Goal: Task Accomplishment & Management: Use online tool/utility

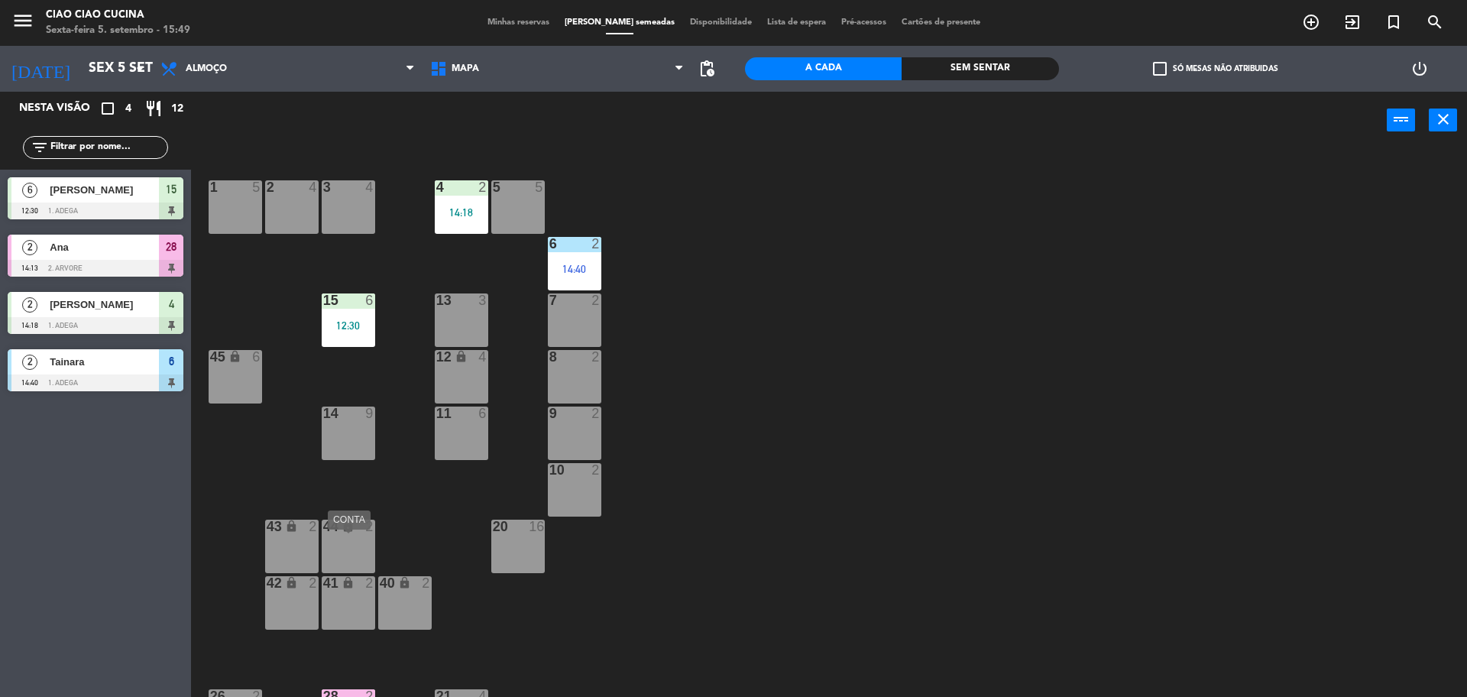
scroll to position [155, 0]
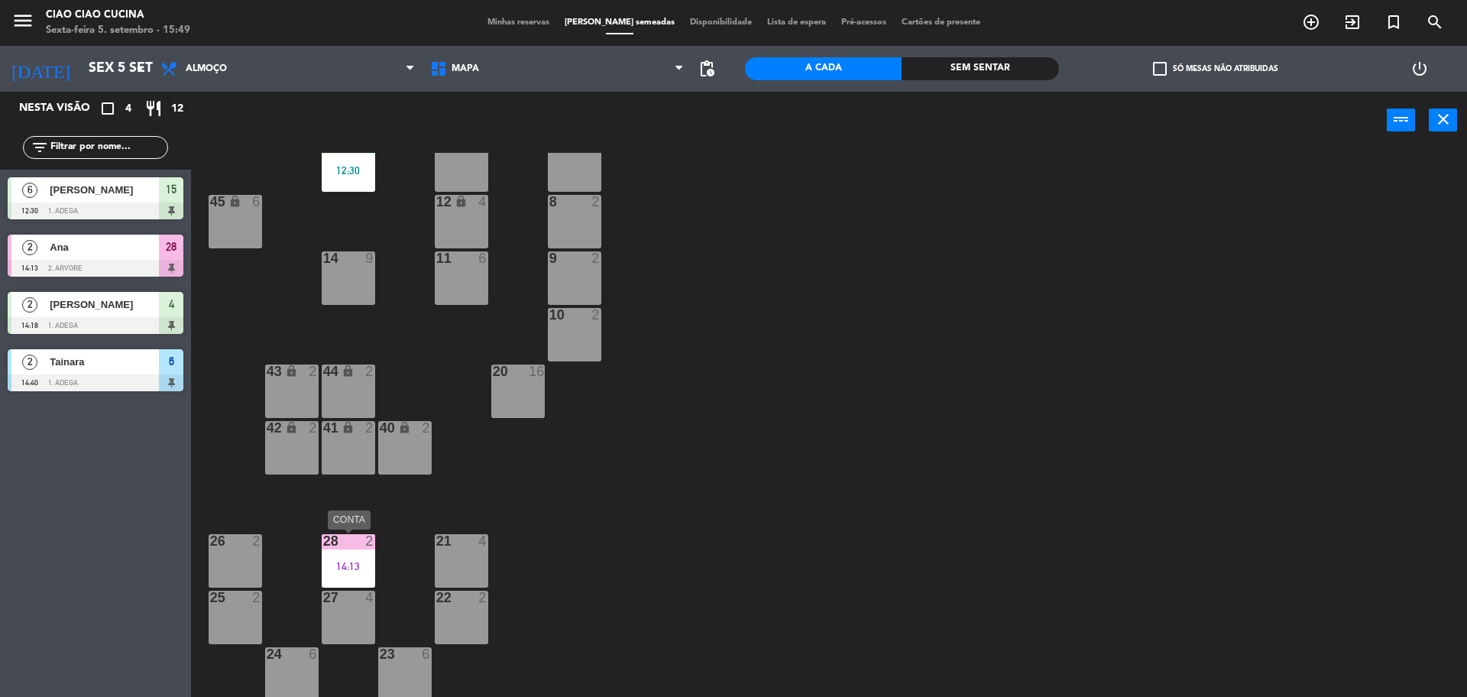
click at [361, 571] on div "28 2 14:13" at bounding box center [348, 560] width 53 height 53
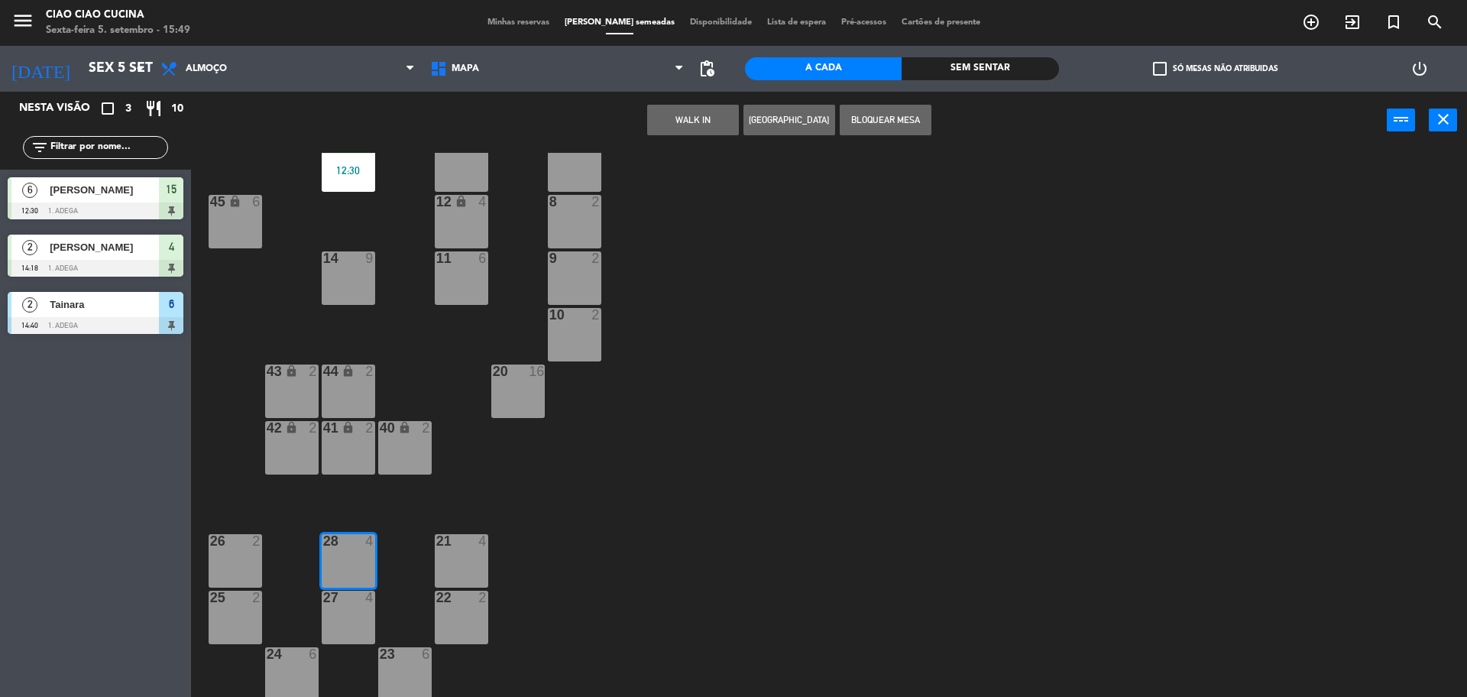
click at [420, 616] on div "1 5 2 4 3 4 5 5 4 2 14:18 6 2 14:40 13 3 7 2 15 6 12:30 12 lock 4 8 2 45 lock 6…" at bounding box center [836, 427] width 1261 height 548
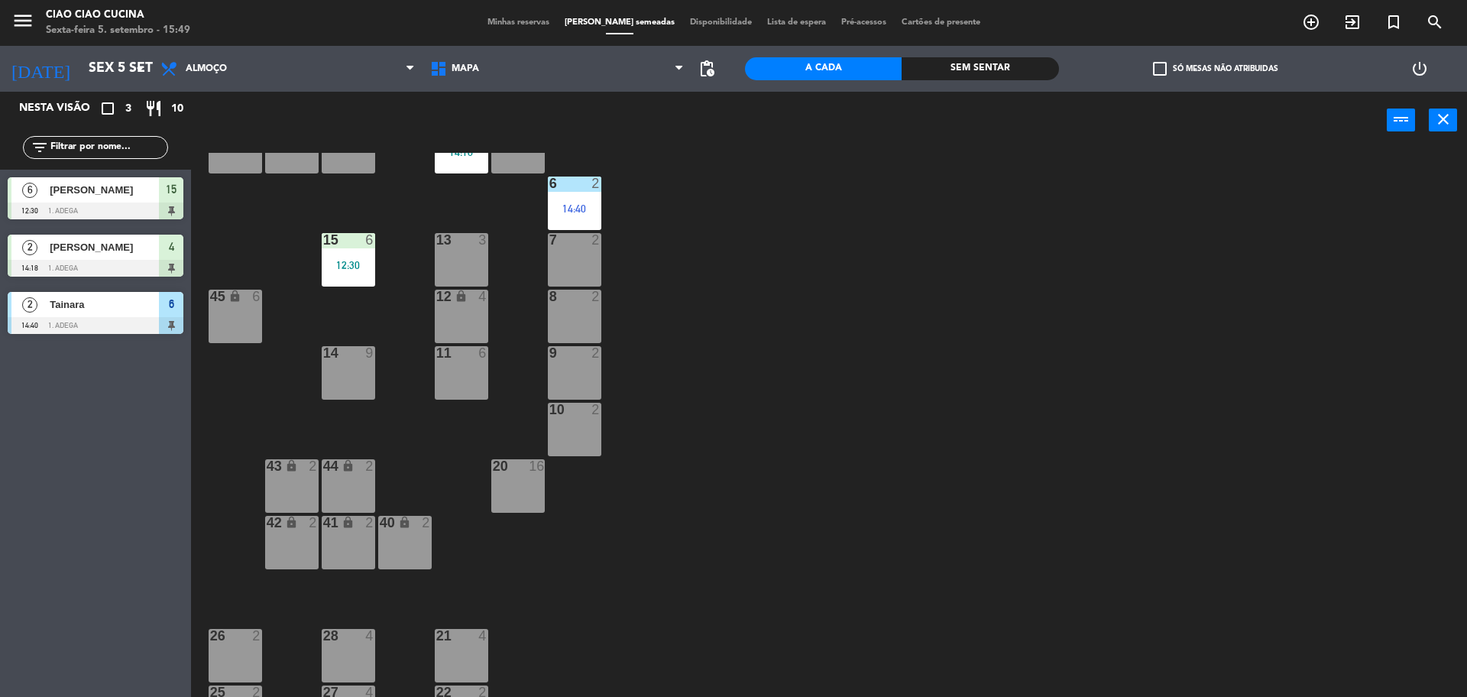
scroll to position [0, 0]
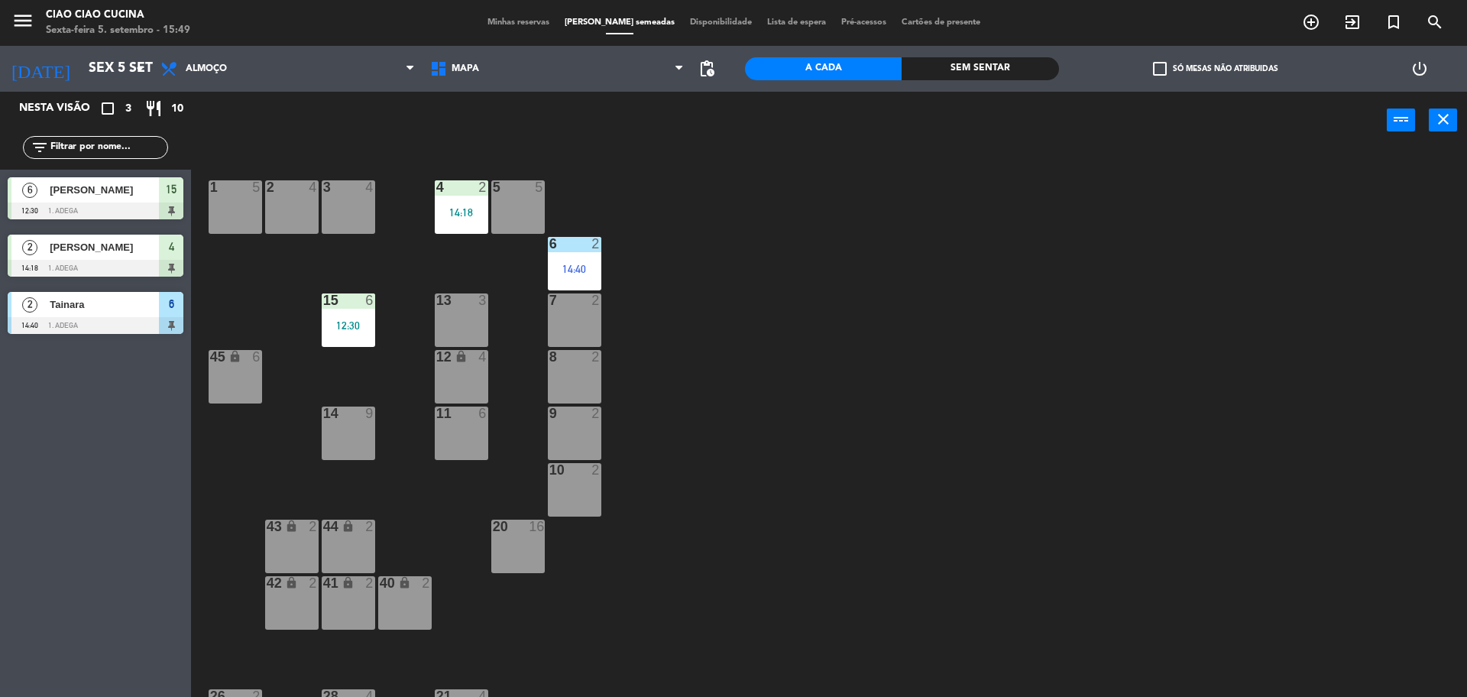
drag, startPoint x: 372, startPoint y: 332, endPoint x: 396, endPoint y: 351, distance: 30.4
click at [372, 335] on div "15 6 12:30" at bounding box center [348, 319] width 53 height 53
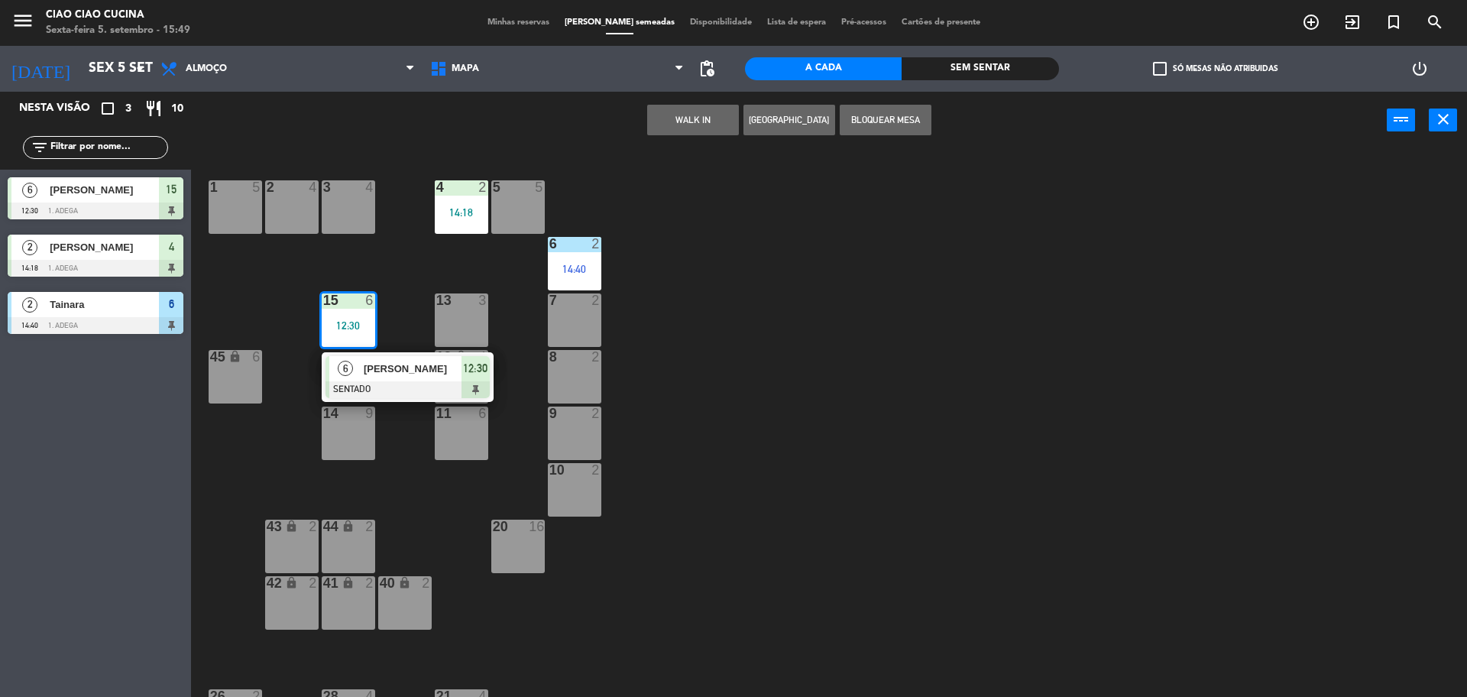
click at [666, 324] on div "1 5 2 4 3 4 5 5 4 2 14:18 6 2 14:40 13 3 7 2 15 6 12:30 6 [PERSON_NAME] SENTADO…" at bounding box center [836, 427] width 1261 height 548
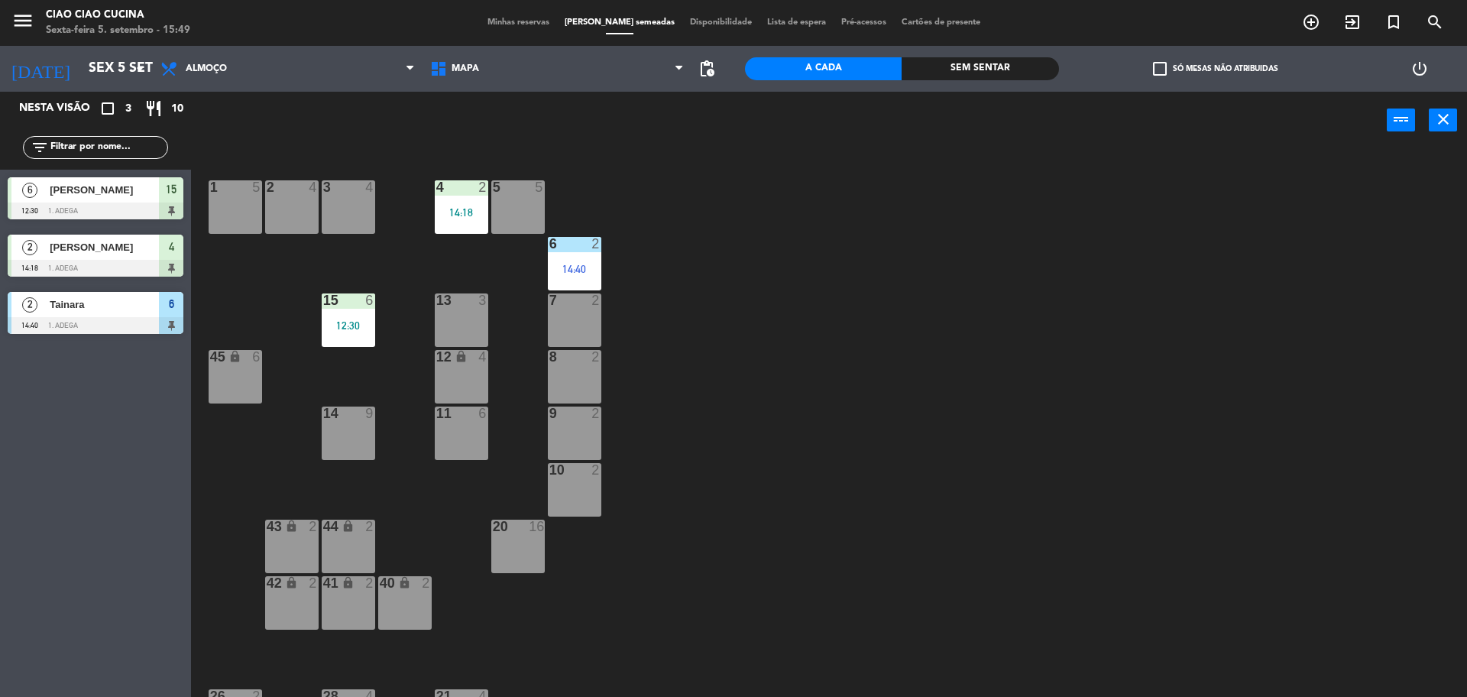
click at [573, 264] on div "14:40" at bounding box center [574, 269] width 53 height 11
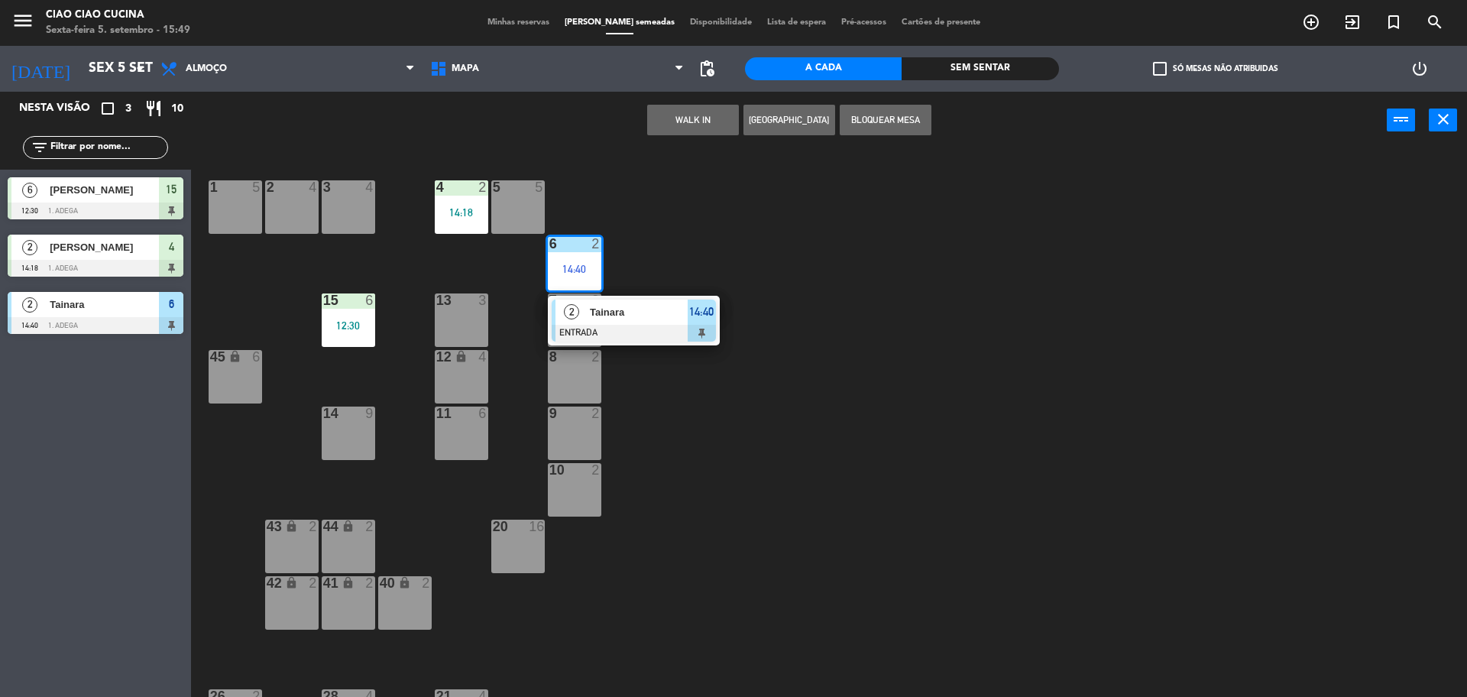
click at [637, 311] on span "Tainara" at bounding box center [639, 312] width 98 height 16
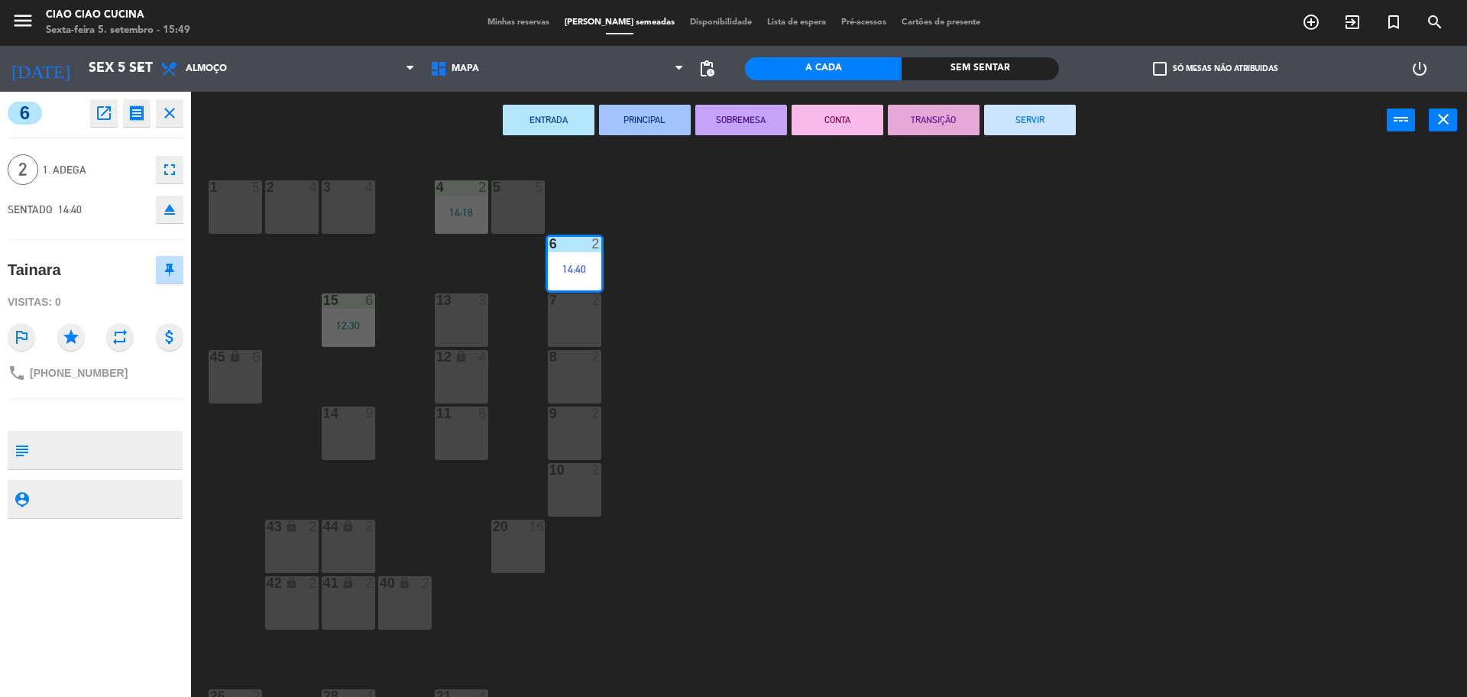
click at [992, 127] on button "SERVIR" at bounding box center [1030, 120] width 92 height 31
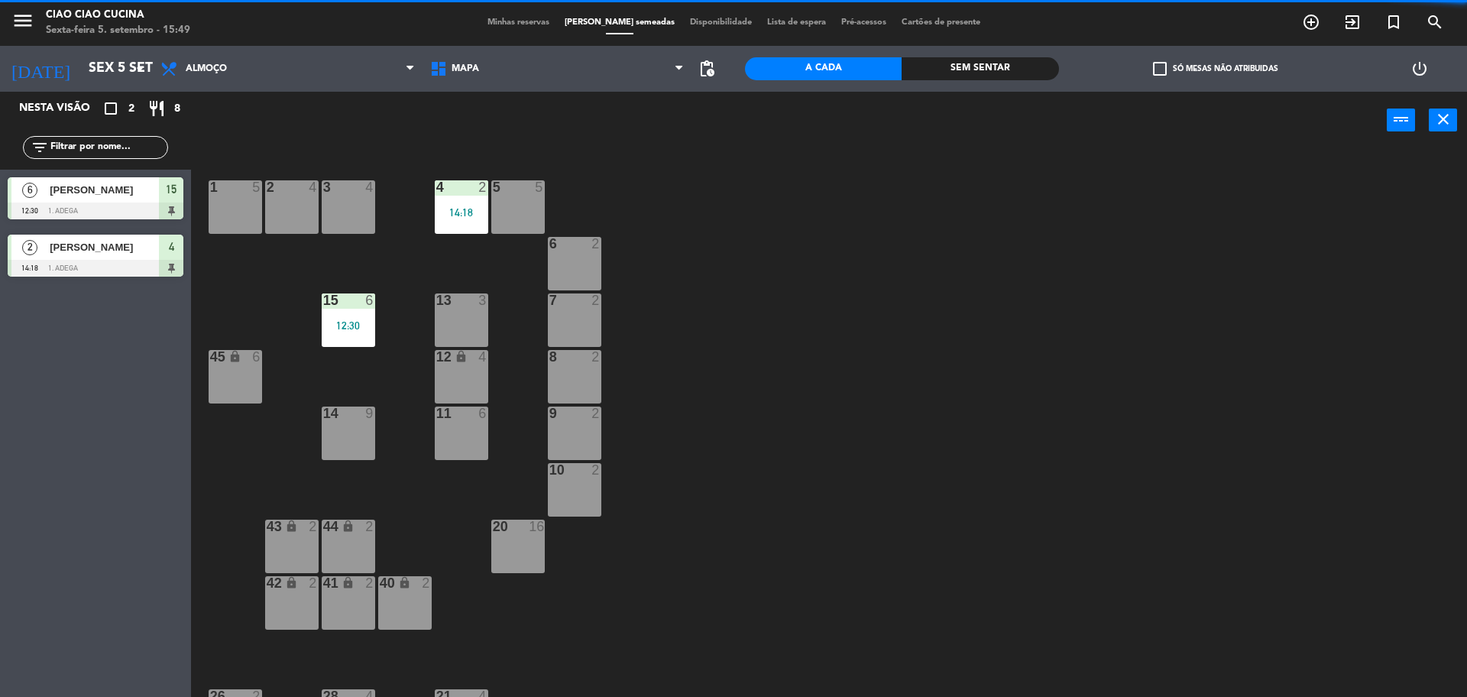
click at [521, 261] on div "1 5 2 4 3 4 5 5 4 2 14:18 6 2 13 3 7 2 15 6 12:30 12 lock 4 8 2 45 lock 6 14 9 …" at bounding box center [836, 427] width 1261 height 548
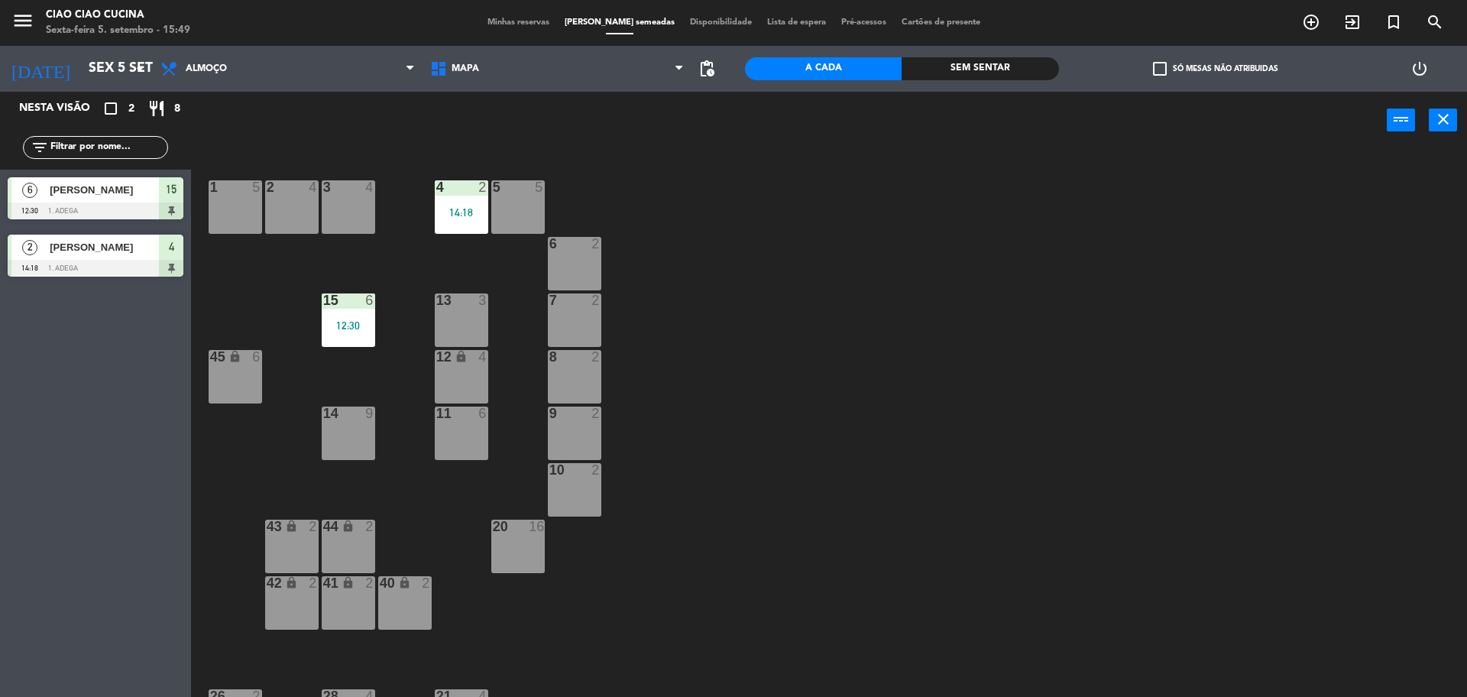
click at [466, 216] on div "14:18" at bounding box center [461, 212] width 53 height 11
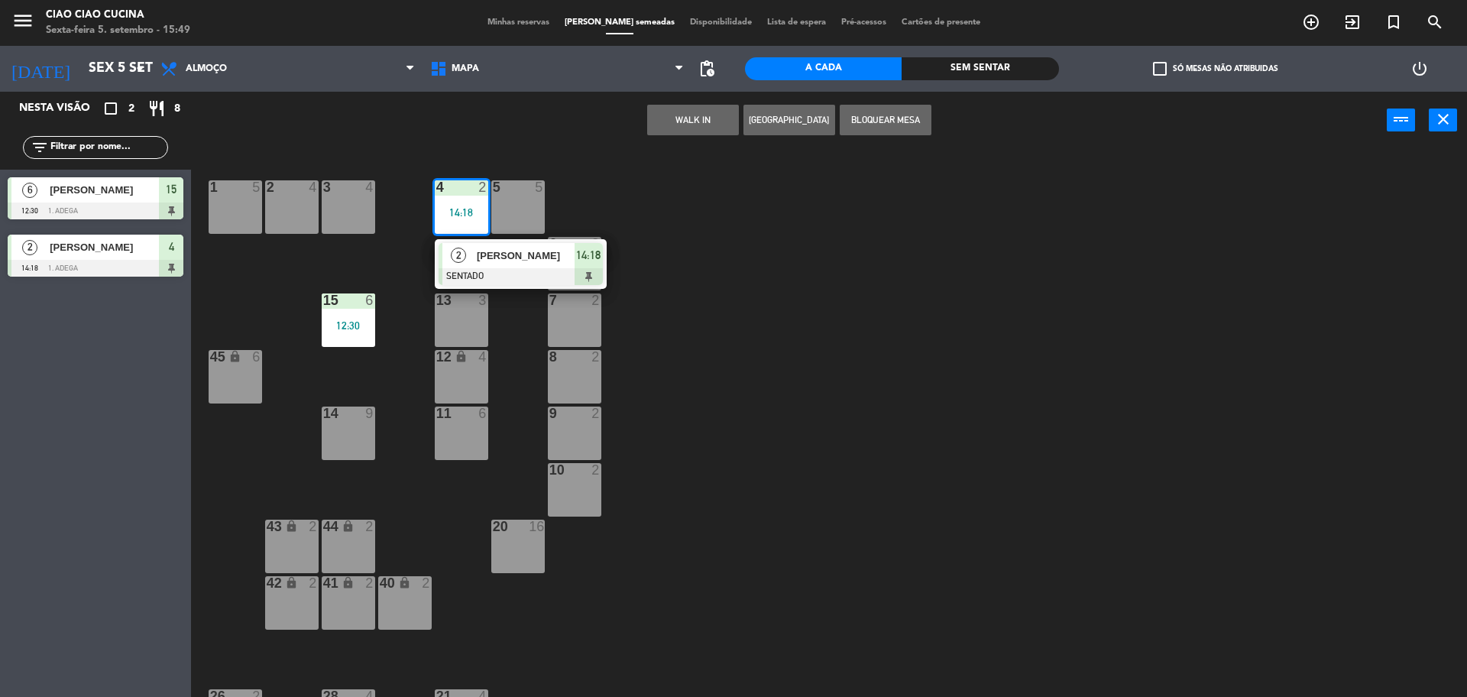
click at [502, 260] on span "[PERSON_NAME]" at bounding box center [526, 256] width 98 height 16
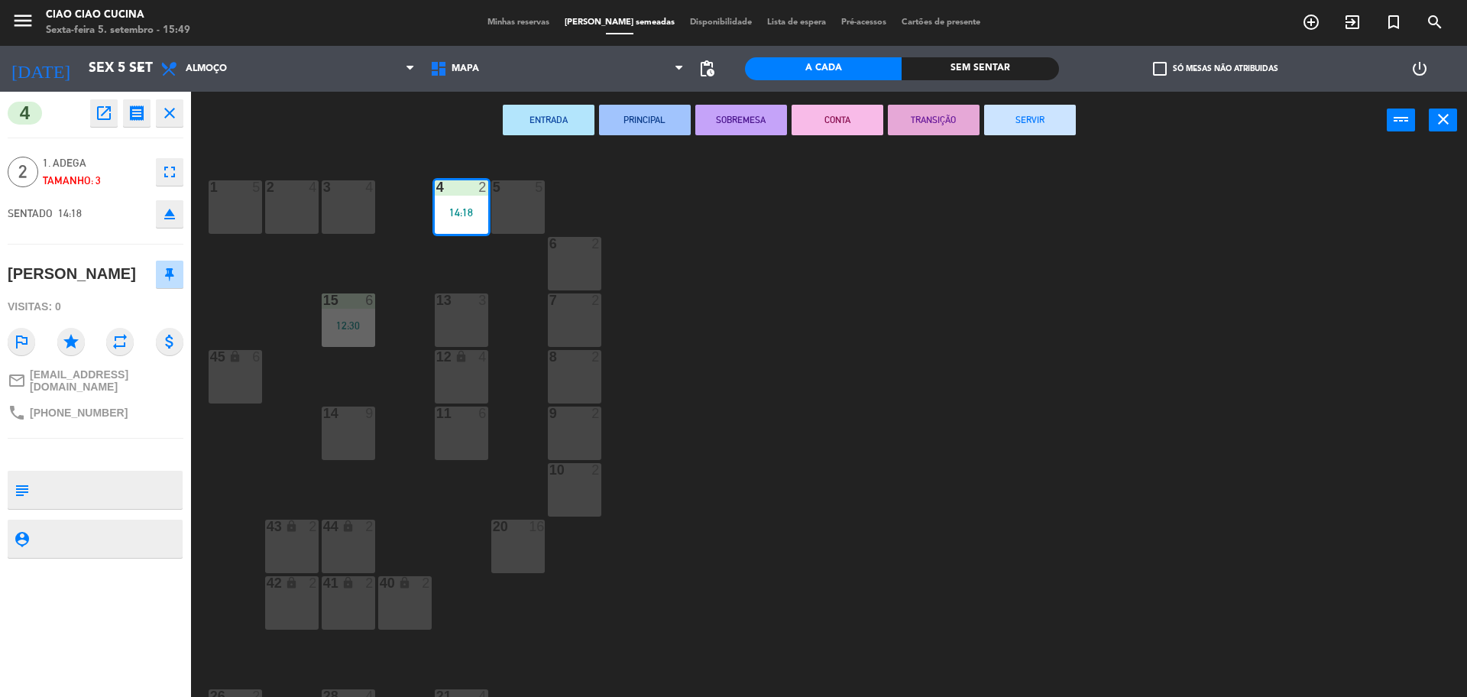
click at [1004, 133] on button "SERVIR" at bounding box center [1030, 120] width 92 height 31
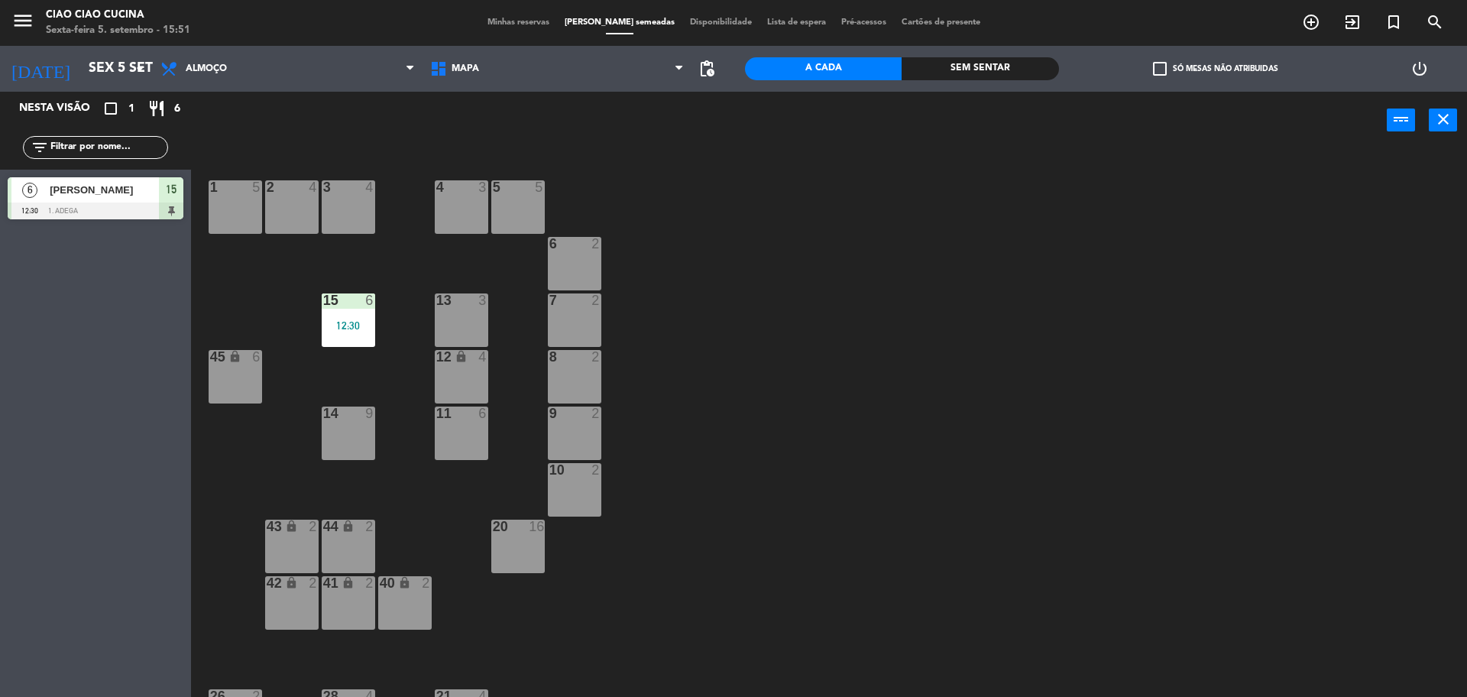
click at [1419, 173] on div "1 5 2 4 3 4 5 5 4 3 6 2 13 3 7 2 15 6 12:30 12 lock 4 8 2 45 lock 6 14 9 11 6 9…" at bounding box center [836, 427] width 1261 height 548
drag, startPoint x: 354, startPoint y: 301, endPoint x: 373, endPoint y: 328, distance: 32.9
click at [354, 303] on div at bounding box center [347, 300] width 25 height 14
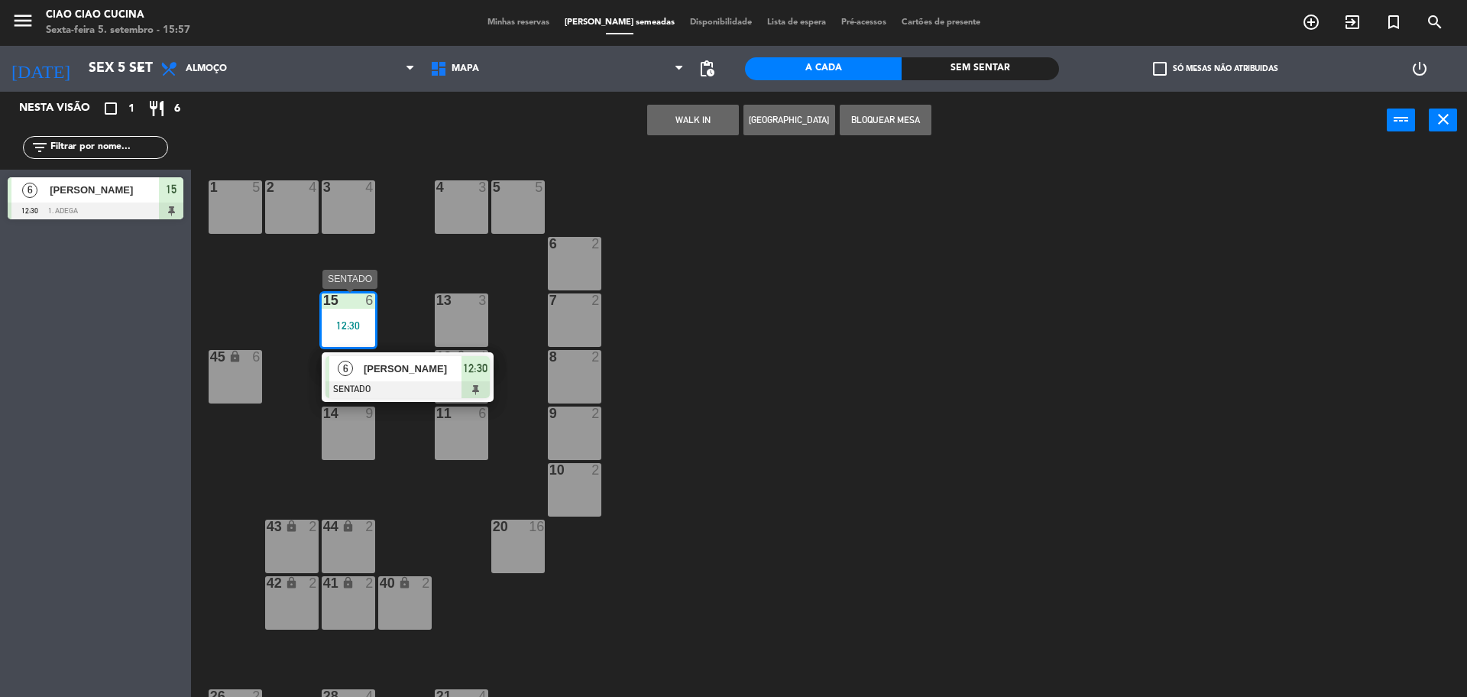
drag, startPoint x: 384, startPoint y: 358, endPoint x: 381, endPoint y: 342, distance: 16.2
click at [384, 357] on div "6 [PERSON_NAME] SENTADO 12:30" at bounding box center [407, 377] width 195 height 50
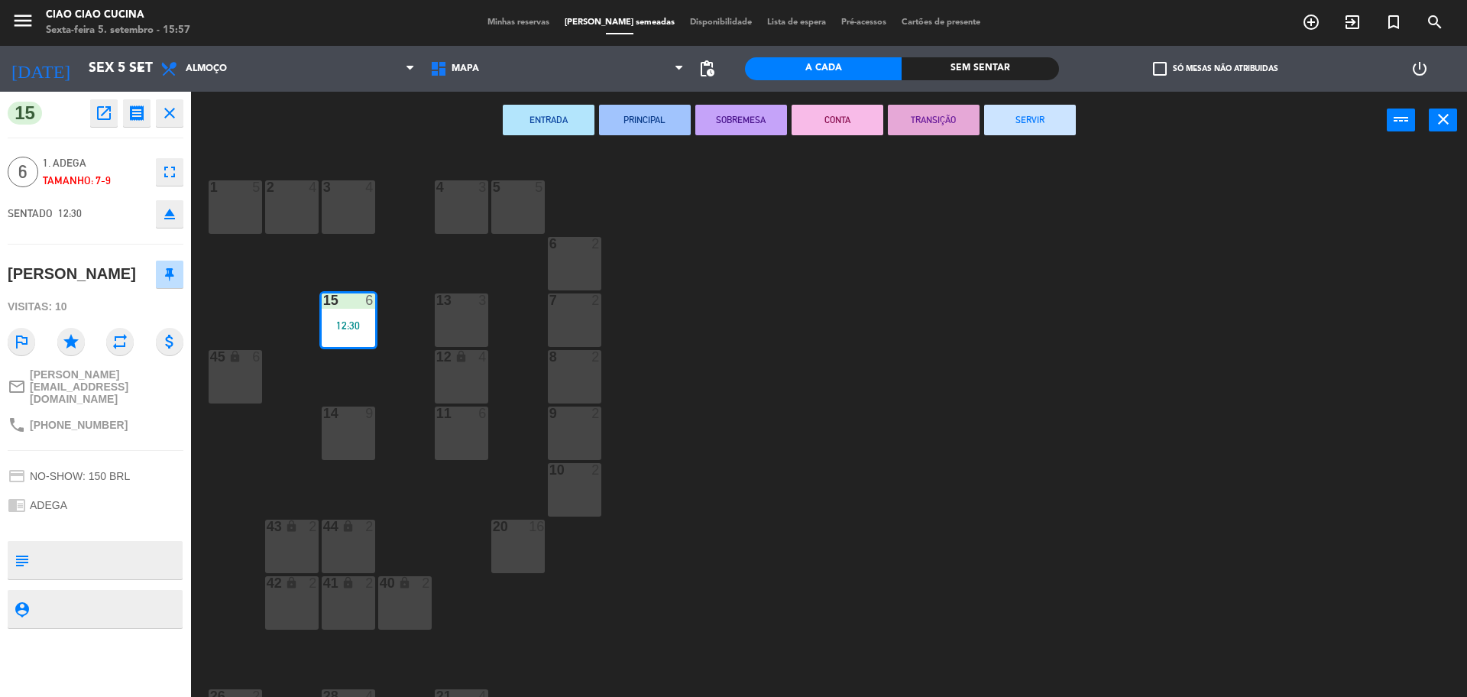
click at [1035, 110] on button "SERVIR" at bounding box center [1030, 120] width 92 height 31
